Goal: Task Accomplishment & Management: Manage account settings

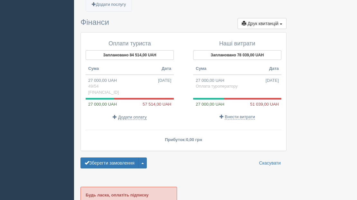
scroll to position [666, 0]
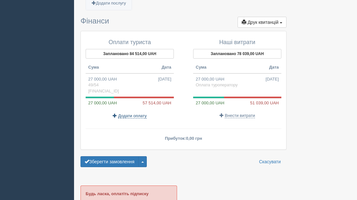
click at [129, 113] on span "Додати оплату" at bounding box center [132, 115] width 29 height 5
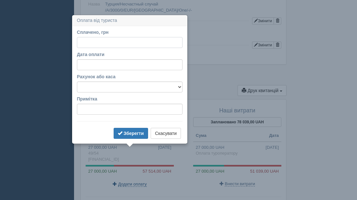
scroll to position [613, 0]
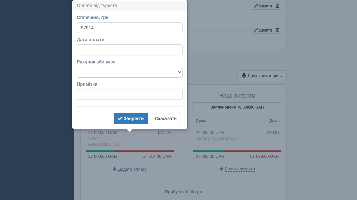
type input "57514"
click at [94, 75] on select "[FINANCIAL_ID] готівка" at bounding box center [130, 72] width 106 height 11
select select "1562"
click at [77, 67] on select "[FINANCIAL_ID] готівка" at bounding box center [130, 72] width 106 height 11
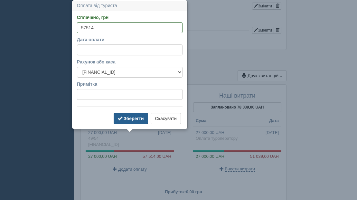
click at [128, 119] on b "Зберегти" at bounding box center [134, 118] width 20 height 5
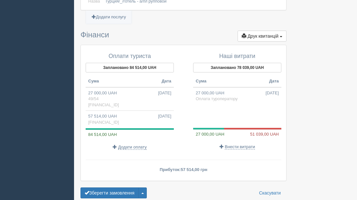
scroll to position [654, 0]
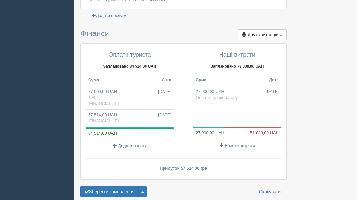
click at [248, 137] on div "Наші витрати Заплановано 78 039,00 UAH Сума Дата 27 000,00 UAH [DATE] Оплата ту…" at bounding box center [234, 100] width 101 height 103
click at [244, 143] on span "Внести витрати" at bounding box center [240, 145] width 30 height 5
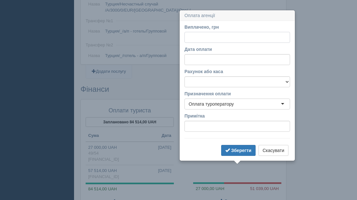
scroll to position [608, 0]
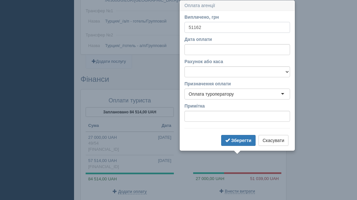
type input "51162"
click at [275, 74] on select "[FINANCIAL_ID] готівка" at bounding box center [238, 71] width 106 height 11
select select "1562"
click at [185, 66] on select "[FINANCIAL_ID] готівка" at bounding box center [238, 71] width 106 height 11
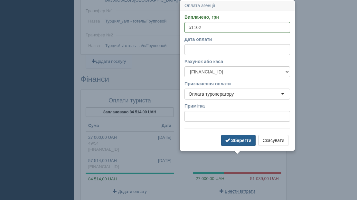
click at [242, 141] on b "Зберегти" at bounding box center [241, 140] width 20 height 5
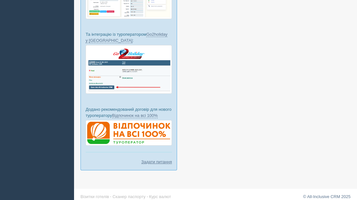
scroll to position [785, 0]
